Goal: Answer question/provide support

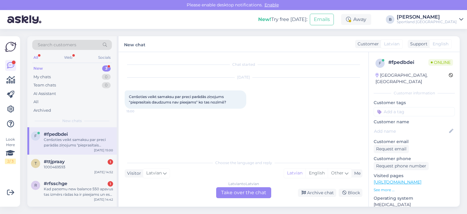
click at [249, 192] on div "Latvian to Latvian Take over the chat" at bounding box center [243, 192] width 55 height 11
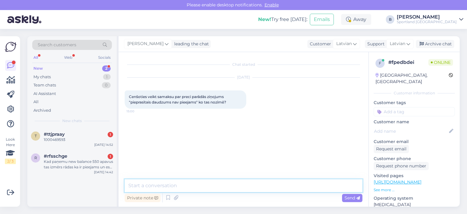
click at [250, 186] on textarea at bounding box center [244, 185] width 238 height 13
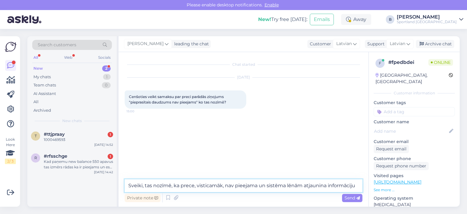
type textarea "Sveiki, tas nozīmē, ka prece, visticamāk, nav pieejama un sistēma lēnām atjauni…"
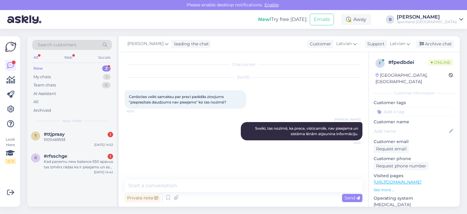
drag, startPoint x: 433, startPoint y: 45, endPoint x: 386, endPoint y: 50, distance: 47.7
click at [433, 45] on div "Archive chat" at bounding box center [435, 44] width 38 height 8
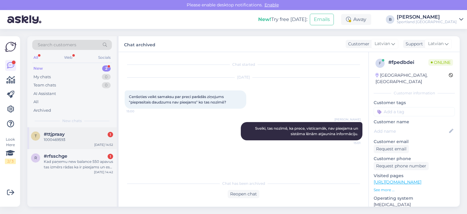
click at [48, 141] on div "1000469593" at bounding box center [78, 139] width 69 height 5
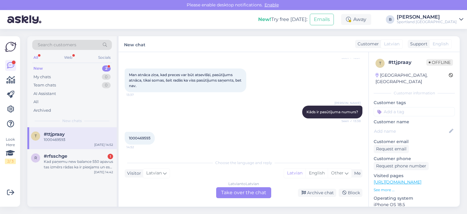
click at [143, 136] on span "1000469593" at bounding box center [140, 138] width 22 height 5
copy div "1000469593 14:52"
click at [238, 193] on div "Latvian to Latvian Take over the chat" at bounding box center [243, 192] width 55 height 11
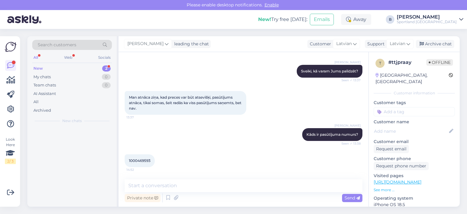
scroll to position [52, 0]
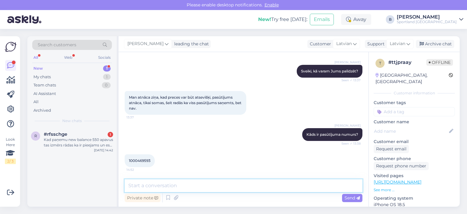
click at [238, 186] on textarea at bounding box center [244, 185] width 238 height 13
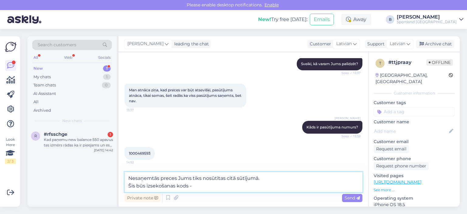
paste textarea "CC821300325EE"
type textarea "Nesaņemtās preces Jums tiks nosūtītas citā sūtījumā. Šis būs izsekošanas kods -…"
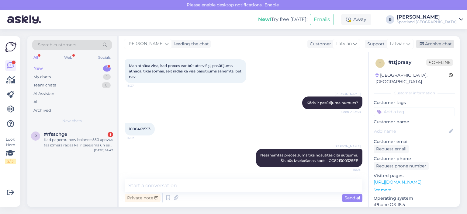
click at [438, 43] on div "Archive chat" at bounding box center [435, 44] width 38 height 8
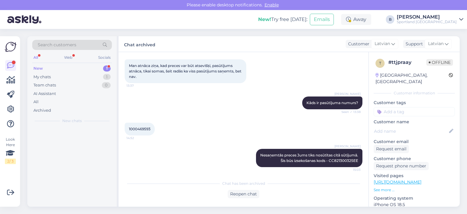
scroll to position [85, 0]
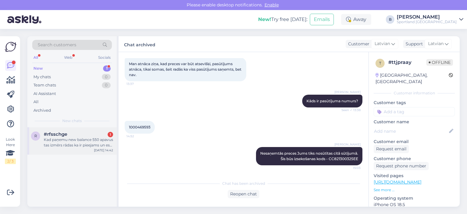
click at [86, 140] on div "Kad paņemu new balance 550 apavus tas izmērs rādas ka ir pieejams un es varu ie…" at bounding box center [78, 142] width 69 height 11
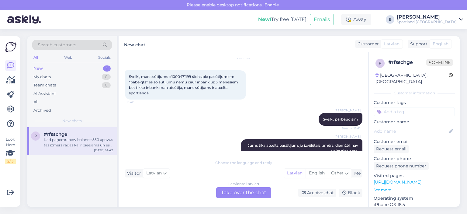
scroll to position [81, 0]
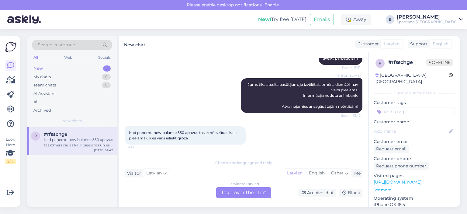
click at [236, 193] on div "Latvian to Latvian Take over the chat" at bounding box center [243, 192] width 55 height 11
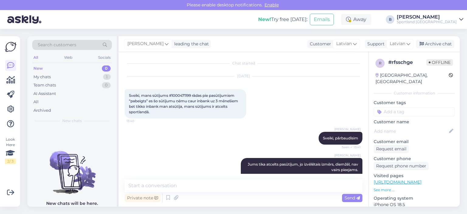
scroll to position [0, 0]
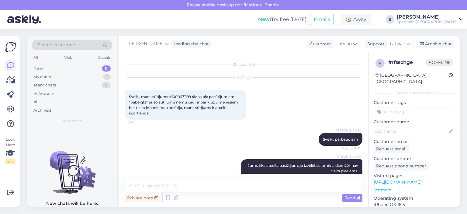
click at [184, 94] on span "Sveiki, mans sūtījums #1000471199 rādas pie pasūtījumiem “pabeigts” es šo sūtīj…" at bounding box center [184, 104] width 110 height 21
copy span "1000471199"
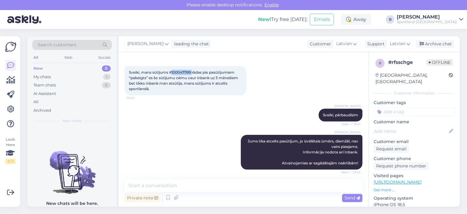
scroll to position [58, 0]
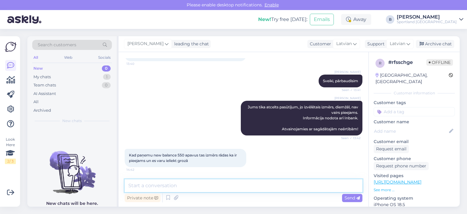
click at [215, 189] on textarea at bounding box center [244, 185] width 238 height 13
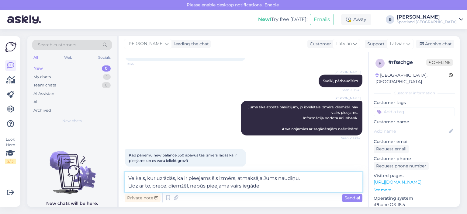
type textarea "Veikals, kur uzrādās, ka ir pieejams šis izmērs, atmaksāja Jums naudiņu. Līdz a…"
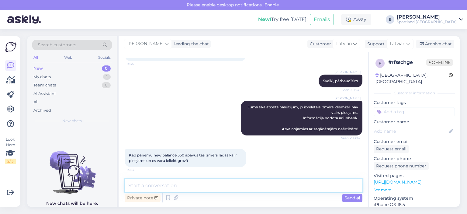
scroll to position [96, 0]
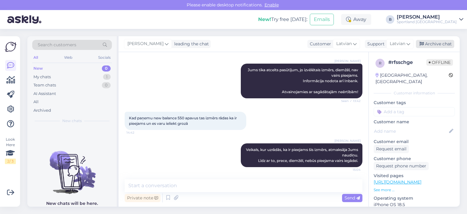
click at [430, 40] on div "Archive chat" at bounding box center [435, 44] width 38 height 8
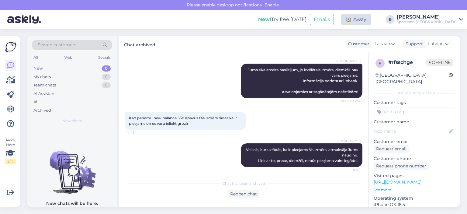
click at [371, 20] on div "Away" at bounding box center [356, 19] width 30 height 11
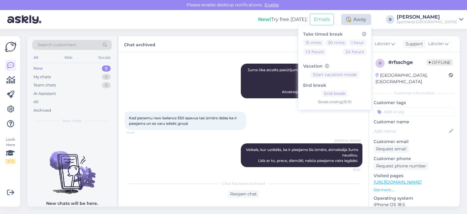
click at [371, 20] on div "Away" at bounding box center [356, 19] width 30 height 11
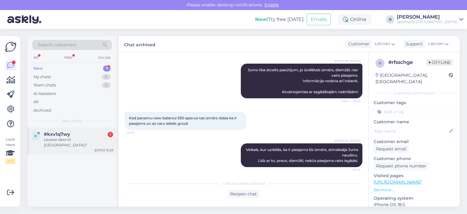
click at [88, 133] on div "#kxv1q7wy 1" at bounding box center [78, 133] width 69 height 5
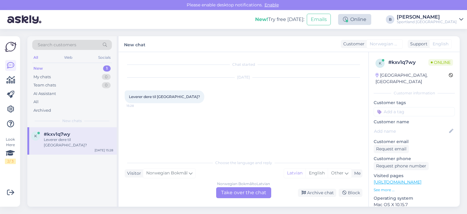
click at [371, 19] on div "Online" at bounding box center [354, 19] width 33 height 11
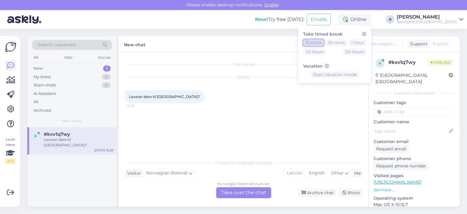
click at [324, 40] on button "15 mins" at bounding box center [313, 42] width 21 height 7
click at [232, 188] on div "Norwegian Bokmål to Latvian Take over the chat" at bounding box center [243, 192] width 55 height 11
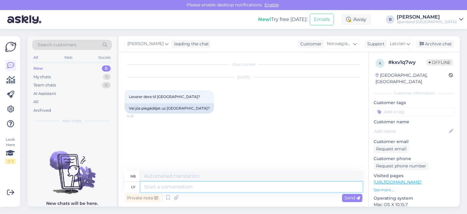
click at [213, 186] on textarea at bounding box center [252, 187] width 222 height 10
type textarea "Sveiki,"
type textarea "Hallo,"
type textarea "Sveiki, veicam pie"
type textarea "Hallo, la oss gjøre det."
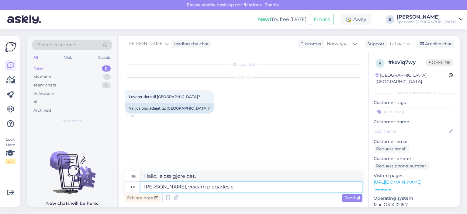
type textarea "[PERSON_NAME], veicam piegādes"
type textarea "Hallo, vi leverer."
type textarea "Sveiki, veicam piegādes Eiropas"
type textarea "Hallo, vi leverer til [GEOGRAPHIC_DATA]"
type textarea "Sveiki, veicam piegādes Eiropas Savienības r"
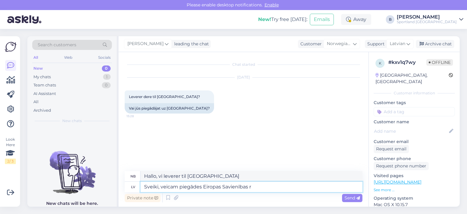
type textarea "Hallo, vi leverer til EU."
type textarea "Sveiki, veicam piegādes Eiropas Savienības robežā."
type textarea "Hallo, vi leverer innenfor EU."
type textarea "Sveiki, veicam piegādes Eiropas Savienības robežās."
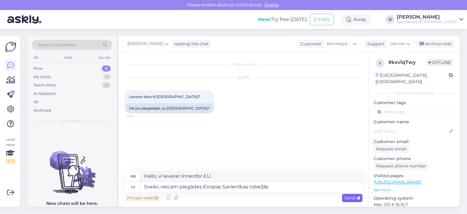
click at [350, 200] on div "Send" at bounding box center [352, 198] width 20 height 8
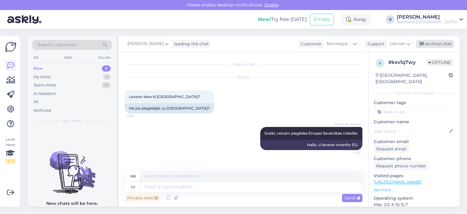
click at [433, 45] on div "Archive chat" at bounding box center [435, 44] width 38 height 8
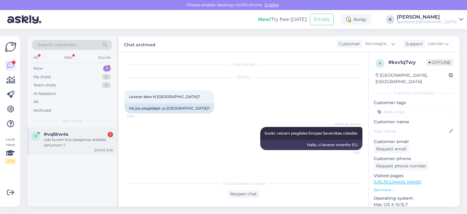
click at [79, 143] on div "Līdz kuram būs pieejamas atlaides datumam ?" at bounding box center [78, 142] width 69 height 11
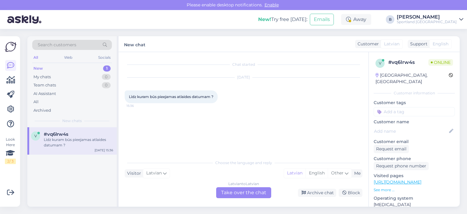
click at [242, 193] on div "Latvian to Latvian Take over the chat" at bounding box center [243, 192] width 55 height 11
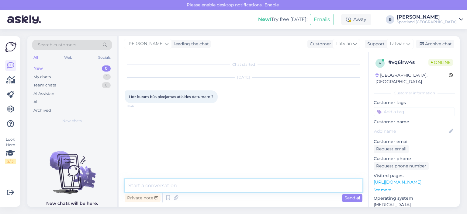
click at [242, 188] on textarea at bounding box center [244, 185] width 238 height 13
type textarea "Sveiki, līdz septembra sākumam vai kamēr prece būs pieejama."
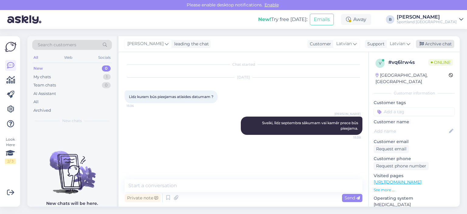
click at [436, 47] on div "Archive chat" at bounding box center [435, 44] width 38 height 8
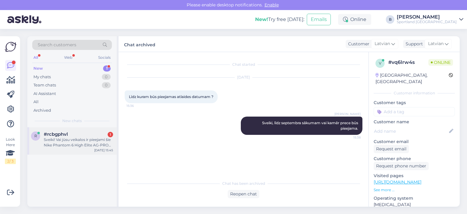
click at [56, 137] on div "Sveiki! Vai jūsu veikalos ir pieejami šie Nike Phantom 6 High Elite AG-PRO buči…" at bounding box center [78, 142] width 69 height 11
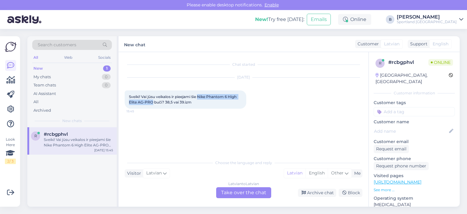
drag, startPoint x: 199, startPoint y: 96, endPoint x: 152, endPoint y: 103, distance: 47.6
click at [152, 103] on span "Sveiki! Vai jūsu veikalos ir pieejami šie Nike Phantom 6 High Elite AG-PRO buči…" at bounding box center [183, 99] width 109 height 10
copy span "Nike Phantom 6 High Elite AG-PRO"
click at [242, 111] on div "[DATE] Sveiki! Vai jūsu veikalos ir pieejami šie Nike Phantom 6 High Elite AG-P…" at bounding box center [244, 93] width 238 height 44
click at [237, 195] on div "Latvian to Latvian Take over the chat" at bounding box center [243, 192] width 55 height 11
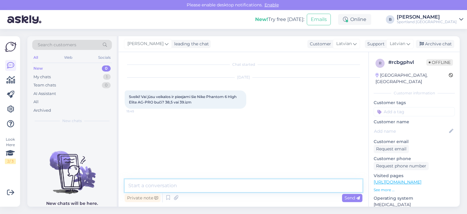
click at [235, 185] on textarea at bounding box center [244, 185] width 238 height 13
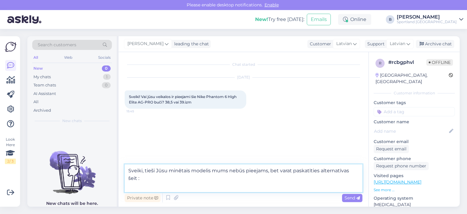
paste textarea "[URL][DOMAIN_NAME]"
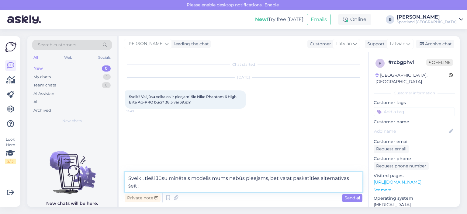
paste textarea "[URL][DOMAIN_NAME]"
type textarea "Sveiki, tieši Jūsu minētais modelis mums nebūs pieejams, bet varat paskatīties …"
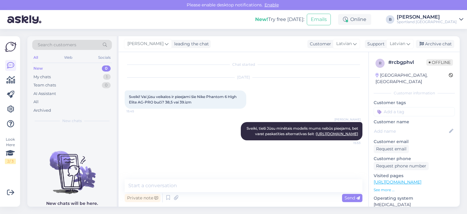
click at [442, 39] on div "[PERSON_NAME] leading the chat Customer Latvian Arabic Belarusian Bulgarian Chi…" at bounding box center [289, 44] width 341 height 16
click at [443, 43] on div "Archive chat" at bounding box center [435, 44] width 38 height 8
